Goal: Task Accomplishment & Management: Manage account settings

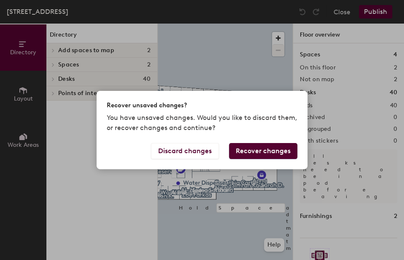
click at [247, 152] on button "Recover changes" at bounding box center [263, 151] width 68 height 16
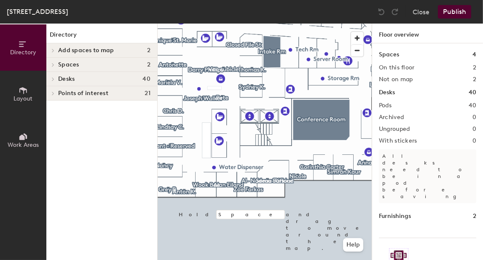
click at [173, 24] on div at bounding box center [265, 24] width 214 height 0
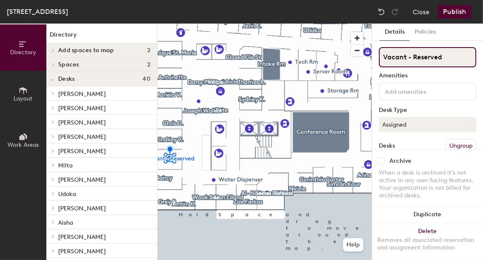
click at [403, 60] on input "Vacant - Reserved" at bounding box center [427, 57] width 97 height 20
type input "[PERSON_NAME]"
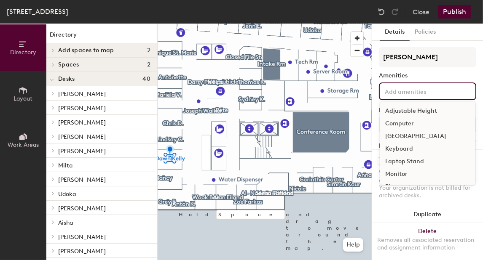
click at [403, 91] on input at bounding box center [421, 91] width 76 height 10
click at [403, 120] on div "Computer" at bounding box center [427, 124] width 95 height 13
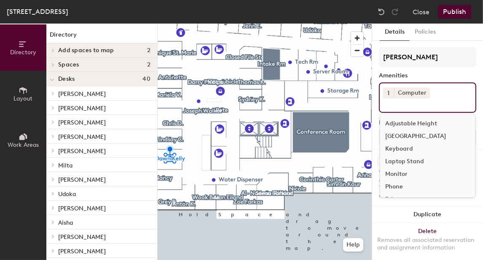
scroll to position [42, 0]
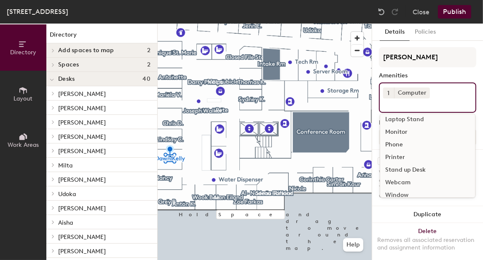
click at [403, 134] on div "Monitor" at bounding box center [427, 132] width 95 height 13
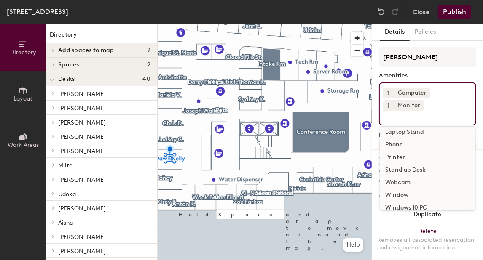
click at [397, 142] on div "Phone" at bounding box center [427, 145] width 95 height 13
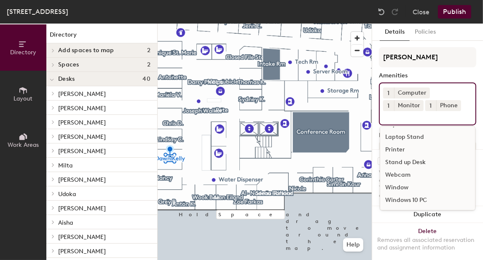
scroll to position [37, 0]
click at [403, 172] on div "Webcam" at bounding box center [427, 175] width 95 height 13
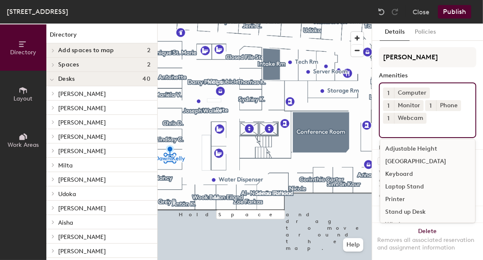
scroll to position [0, 0]
click at [403, 176] on div "Keyboard" at bounding box center [427, 174] width 95 height 13
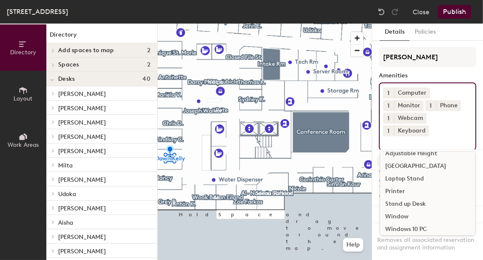
scroll to position [11, 0]
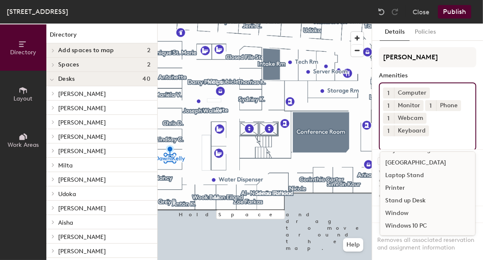
click at [403, 210] on div "Window" at bounding box center [427, 213] width 95 height 13
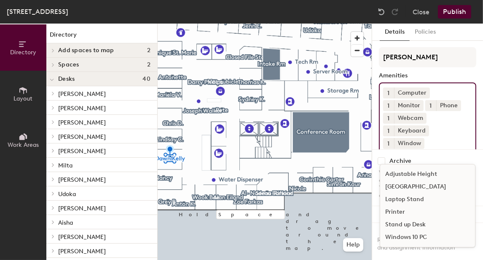
scroll to position [0, 0]
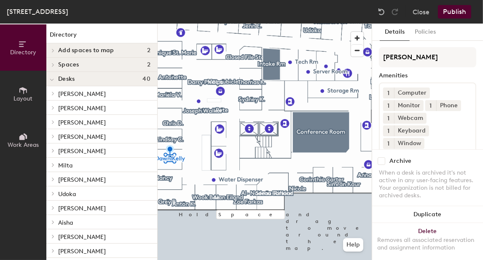
click at [403, 12] on button "Publish" at bounding box center [454, 11] width 33 height 13
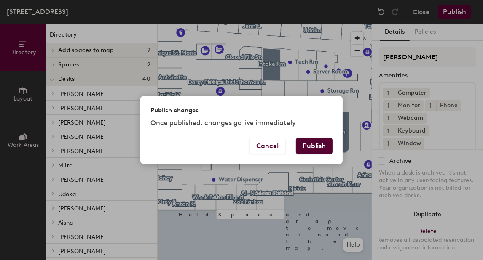
click at [322, 148] on button "Publish" at bounding box center [314, 146] width 37 height 16
